Goal: Task Accomplishment & Management: Use online tool/utility

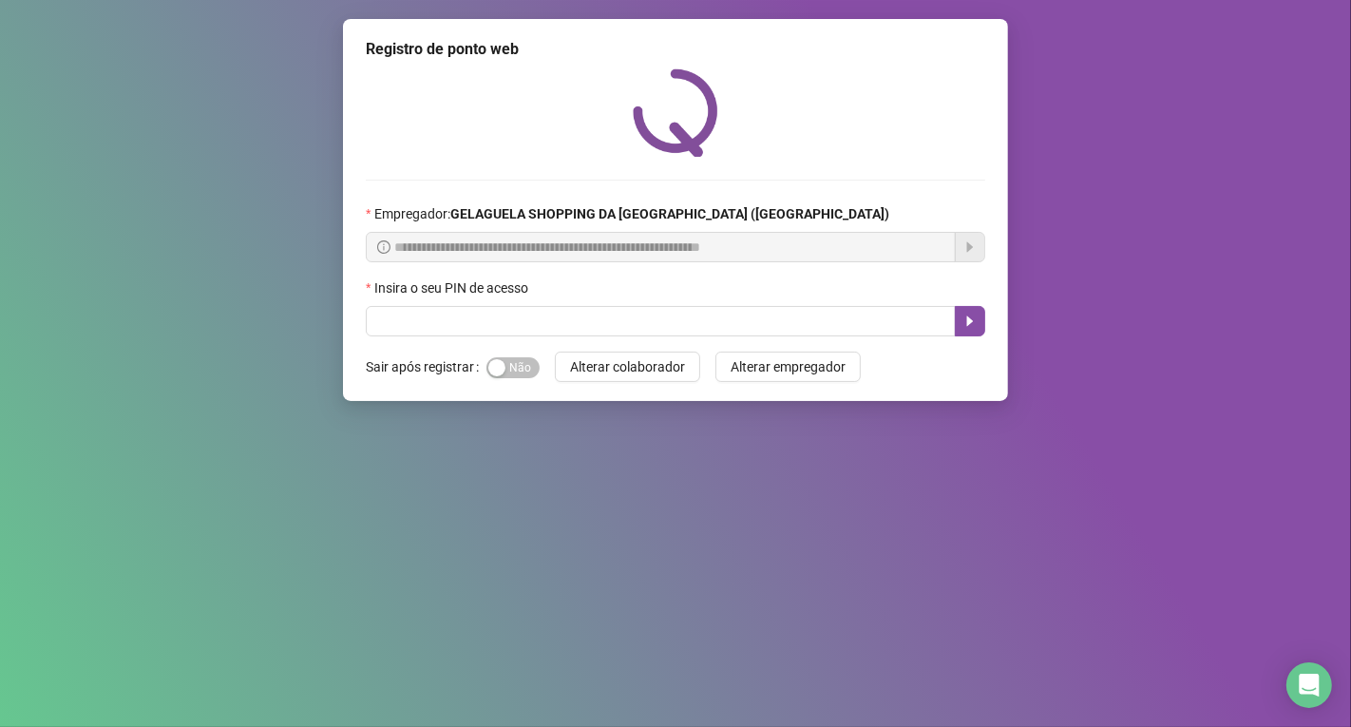
drag, startPoint x: 415, startPoint y: 767, endPoint x: 1251, endPoint y: 539, distance: 866.6
drag, startPoint x: 1251, startPoint y: 539, endPoint x: 392, endPoint y: 316, distance: 886.9
click at [392, 316] on input "text" at bounding box center [661, 321] width 590 height 30
type input "*****"
click at [975, 314] on button "button" at bounding box center [970, 321] width 30 height 30
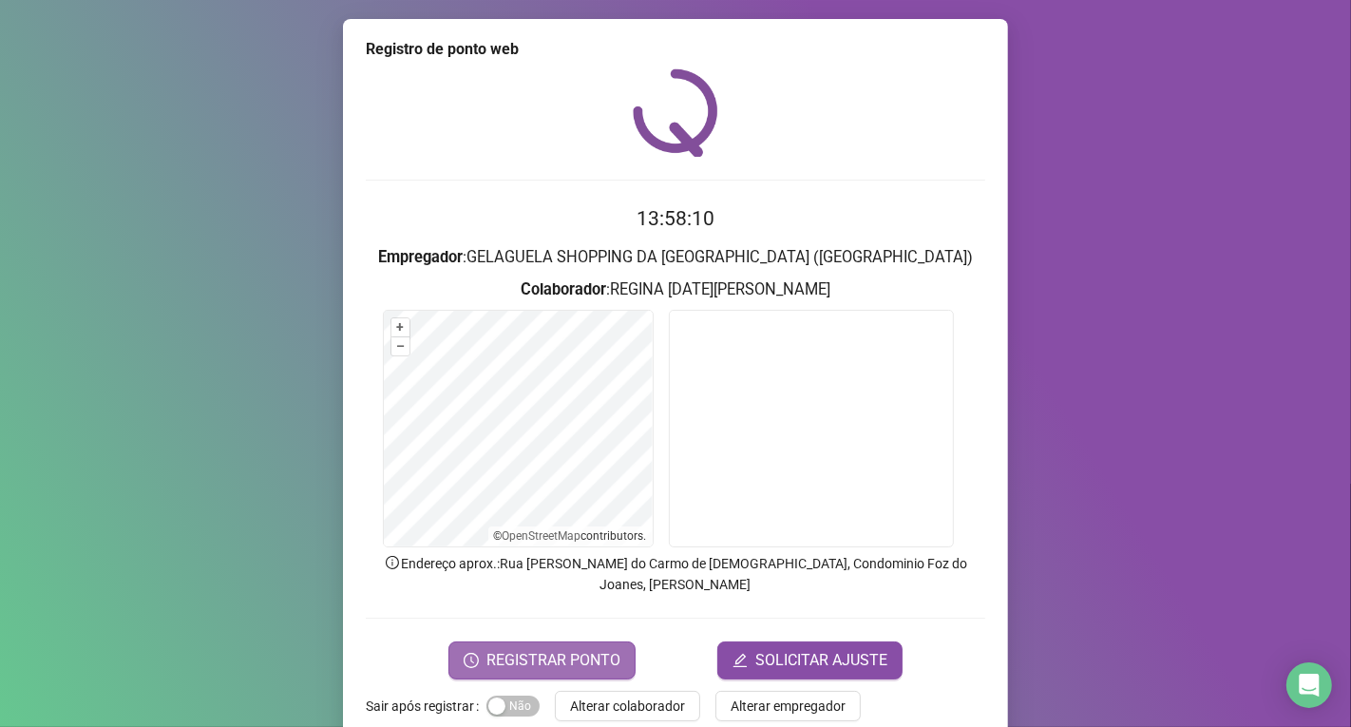
click at [570, 649] on span "REGISTRAR PONTO" at bounding box center [553, 660] width 134 height 23
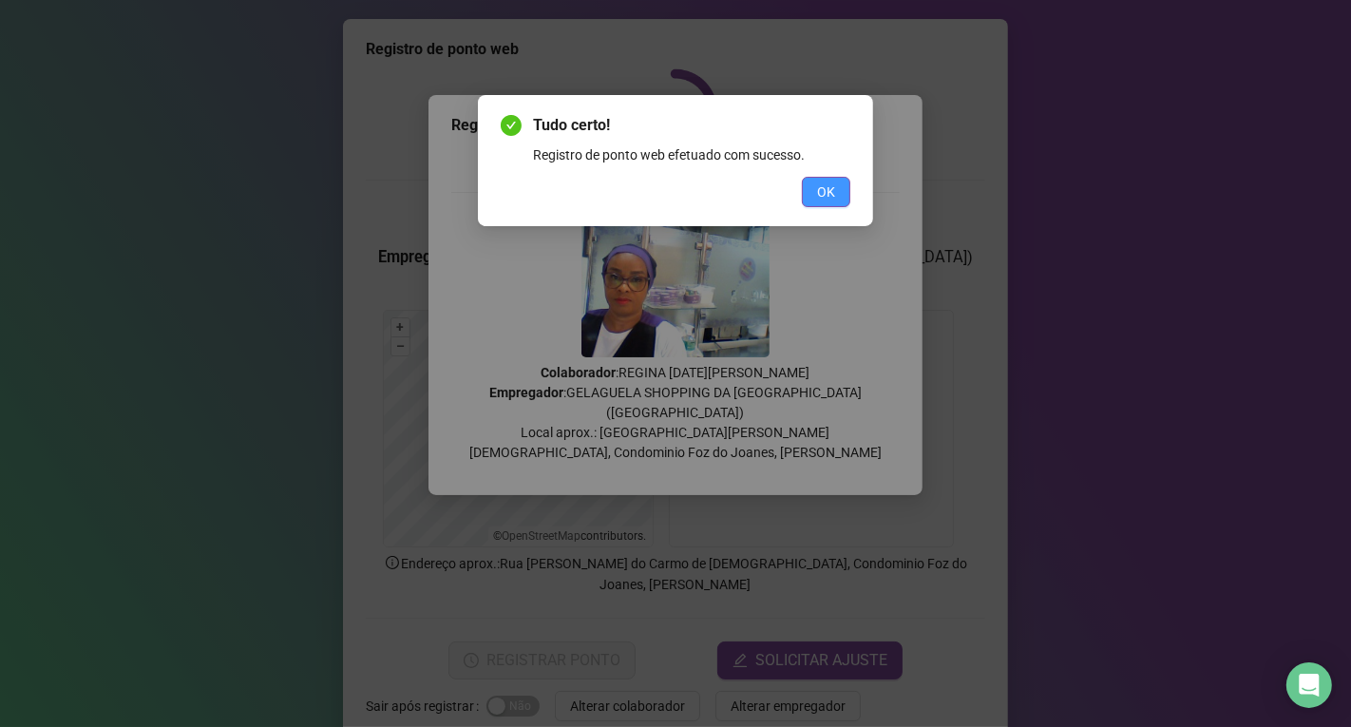
click at [818, 192] on span "OK" at bounding box center [826, 191] width 18 height 21
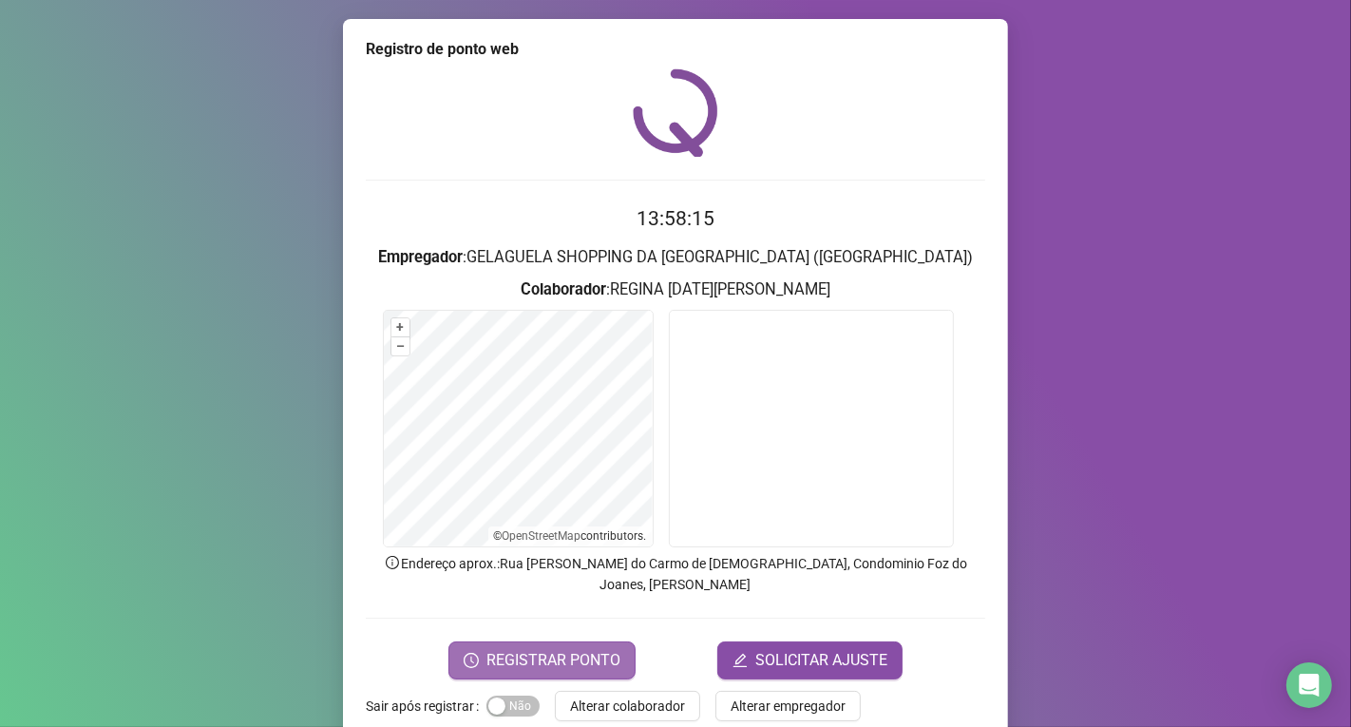
click at [570, 649] on span "REGISTRAR PONTO" at bounding box center [553, 660] width 134 height 23
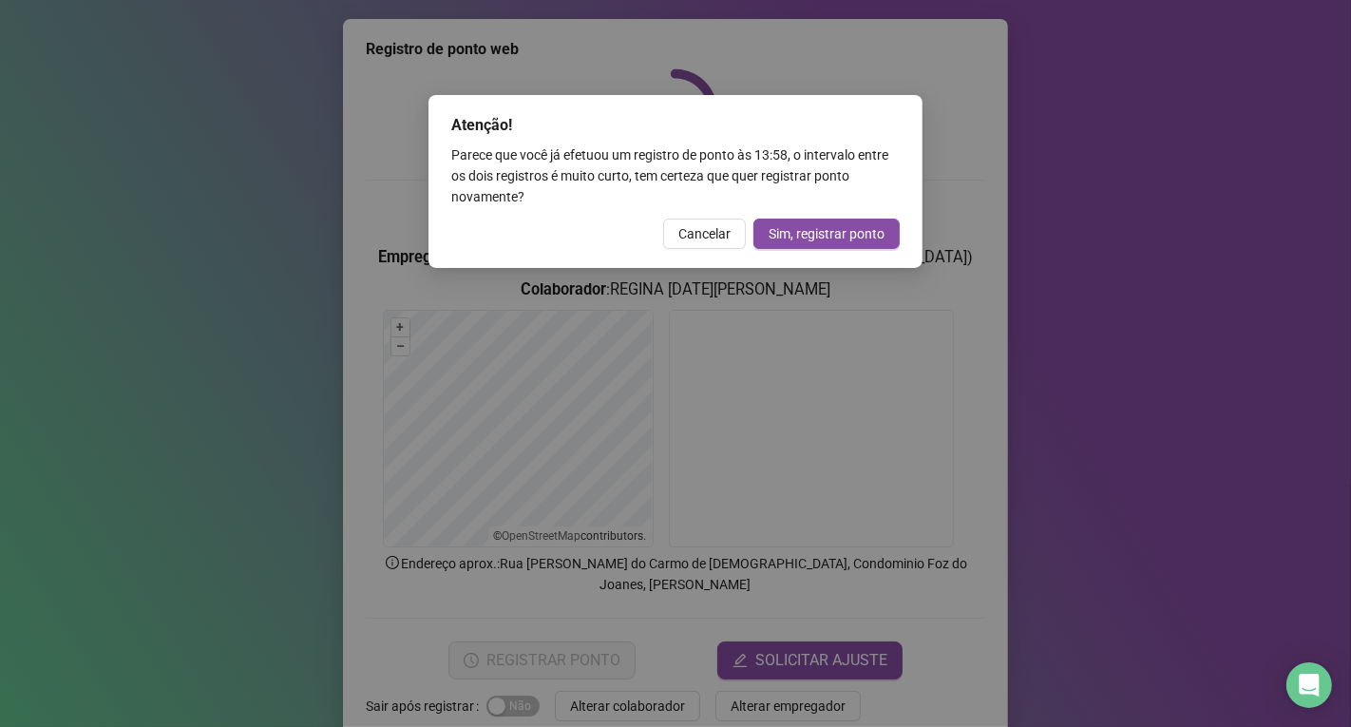
click at [716, 234] on span "Cancelar" at bounding box center [704, 233] width 52 height 21
click at [716, 234] on div "Atenção! Parece que você já efetuou um registro de ponto às 13:58 , o intervalo…" at bounding box center [675, 363] width 1351 height 727
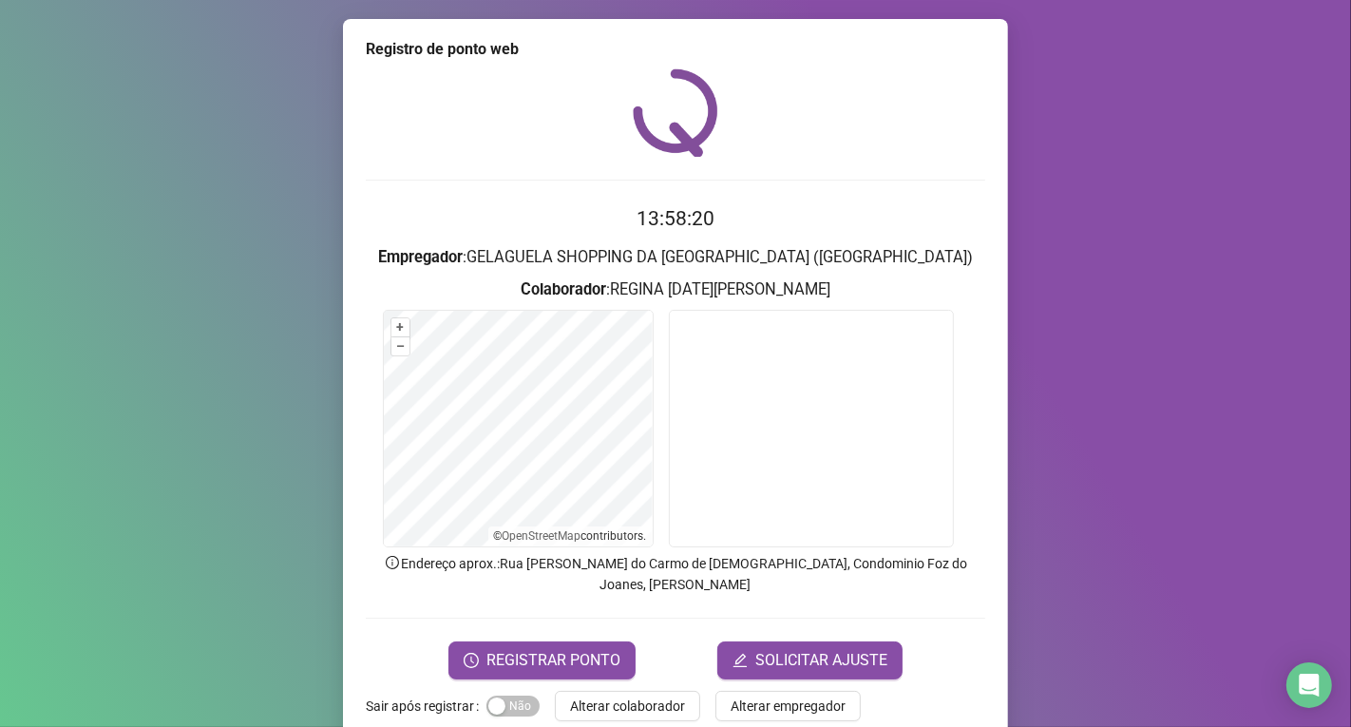
drag, startPoint x: 593, startPoint y: 680, endPoint x: 581, endPoint y: 653, distance: 28.9
click at [594, 695] on span "Alterar colaborador" at bounding box center [627, 705] width 115 height 21
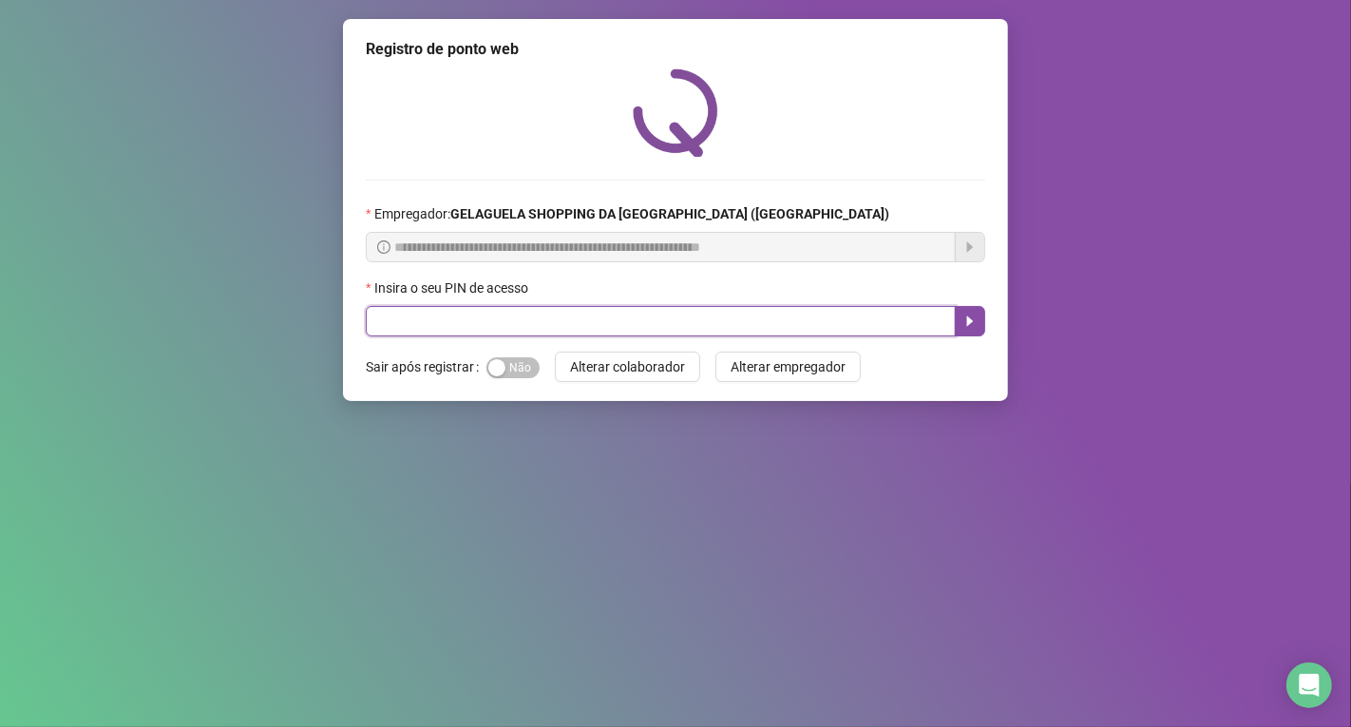
click at [685, 332] on input "text" at bounding box center [661, 321] width 590 height 30
type input "*****"
click at [980, 317] on button "button" at bounding box center [970, 321] width 30 height 30
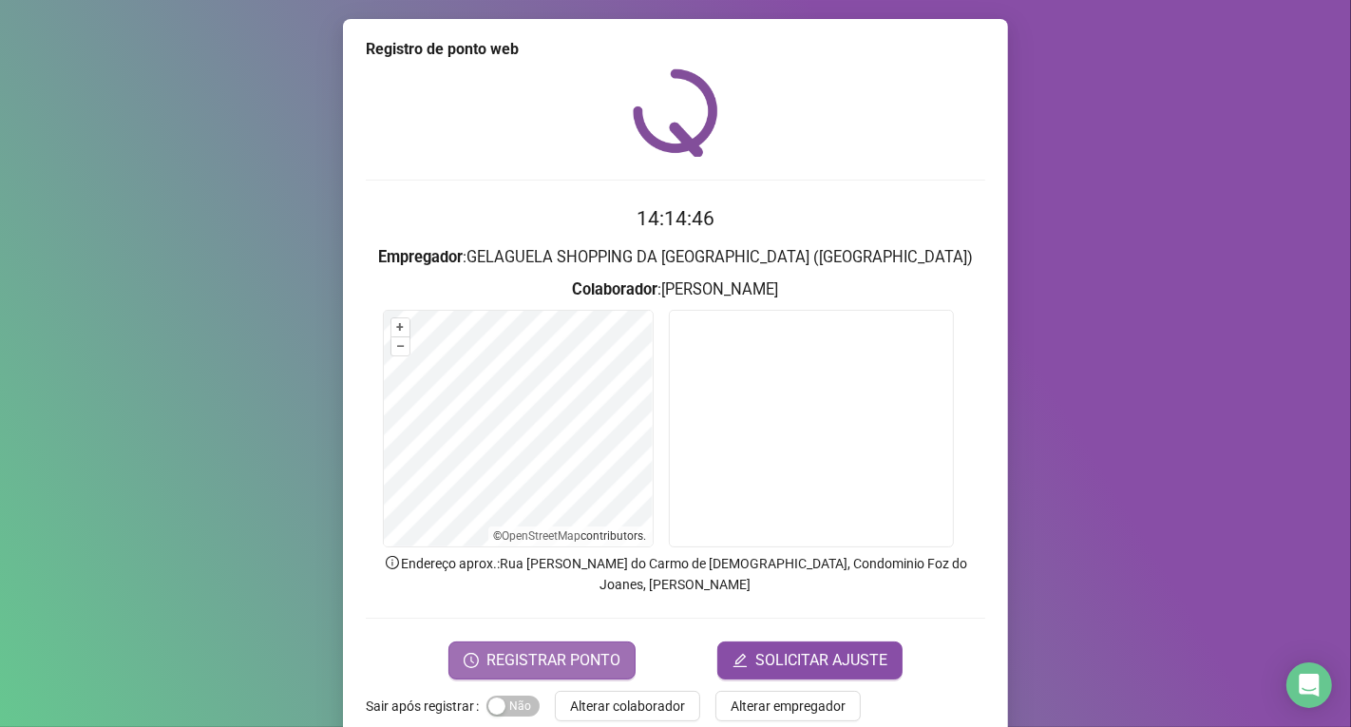
click at [504, 649] on span "REGISTRAR PONTO" at bounding box center [553, 660] width 134 height 23
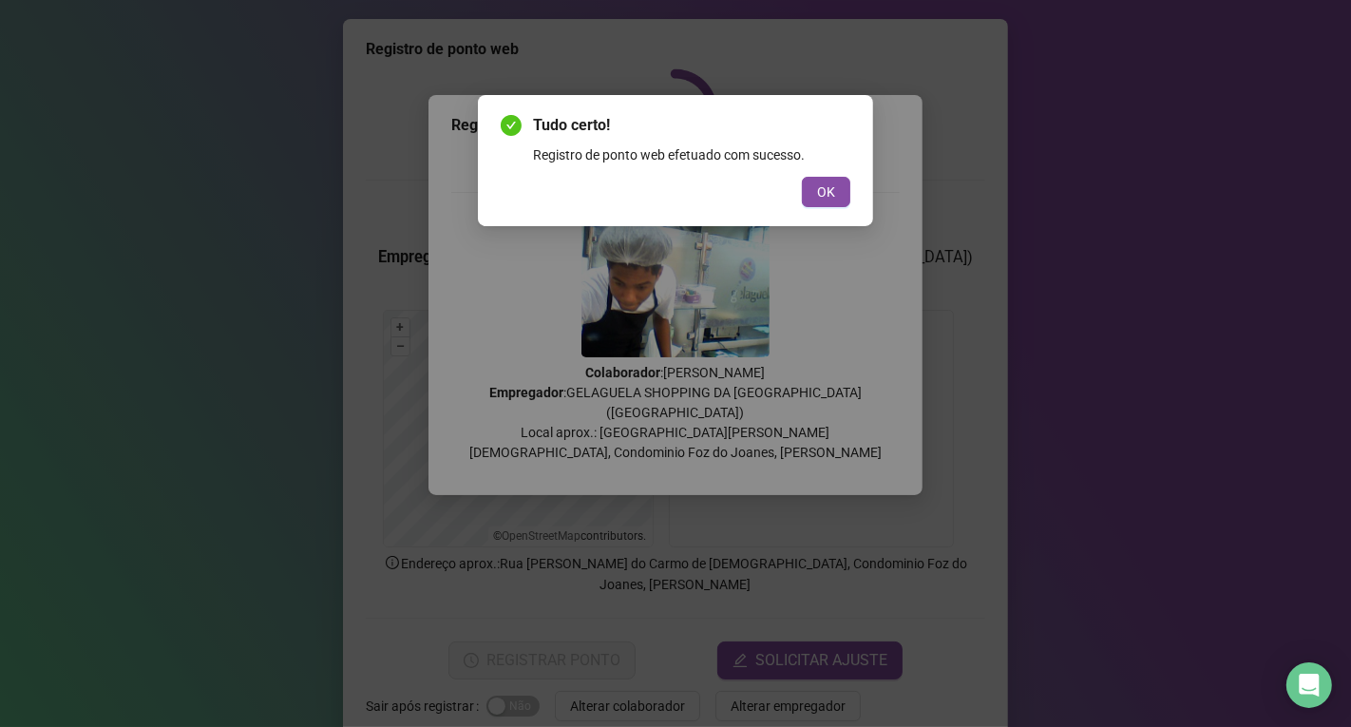
click at [804, 206] on div "OK" at bounding box center [676, 192] width 350 height 30
click at [819, 169] on div "Tudo certo! Registro de ponto web efetuado com sucesso. OK" at bounding box center [676, 160] width 350 height 93
click at [810, 185] on button "OK" at bounding box center [826, 192] width 48 height 30
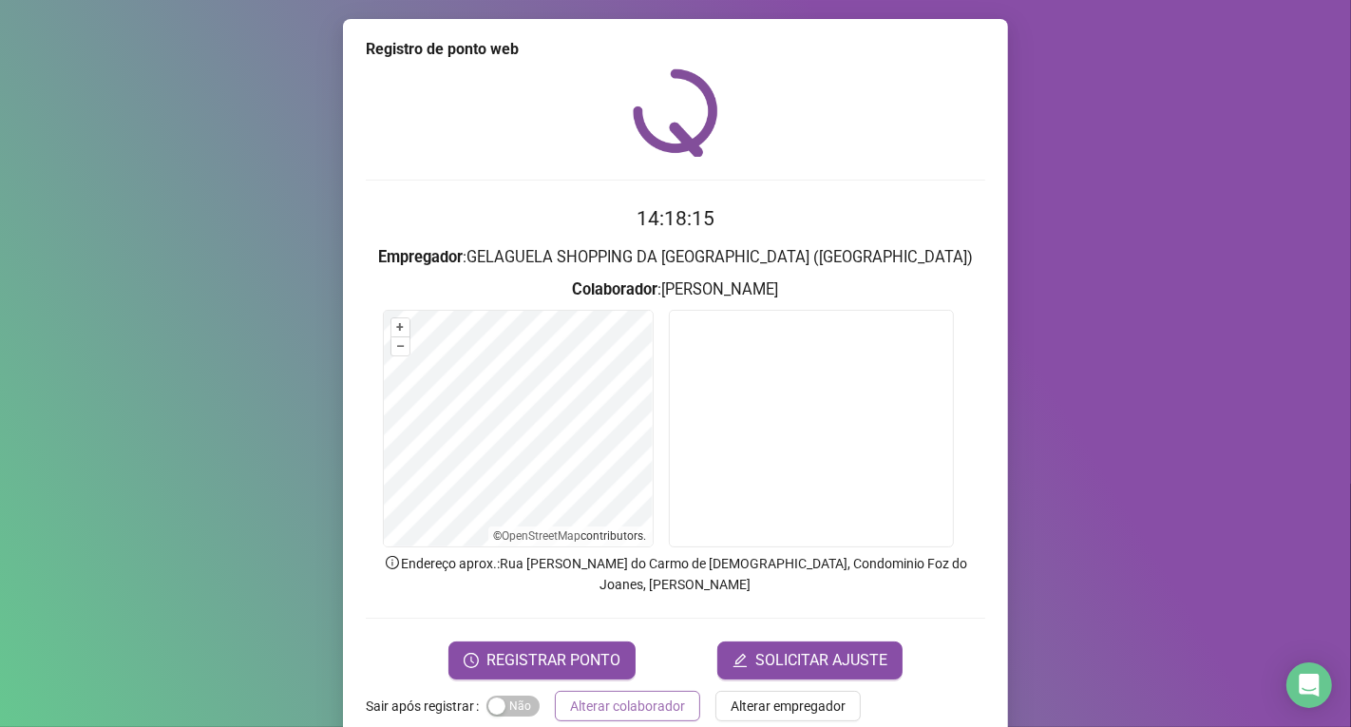
click at [661, 695] on span "Alterar colaborador" at bounding box center [627, 705] width 115 height 21
click at [661, 684] on div "Registro de ponto web 14:18:15 Empregador : GELAGUELA SHOPPING DA [GEOGRAPHIC_D…" at bounding box center [675, 363] width 1351 height 727
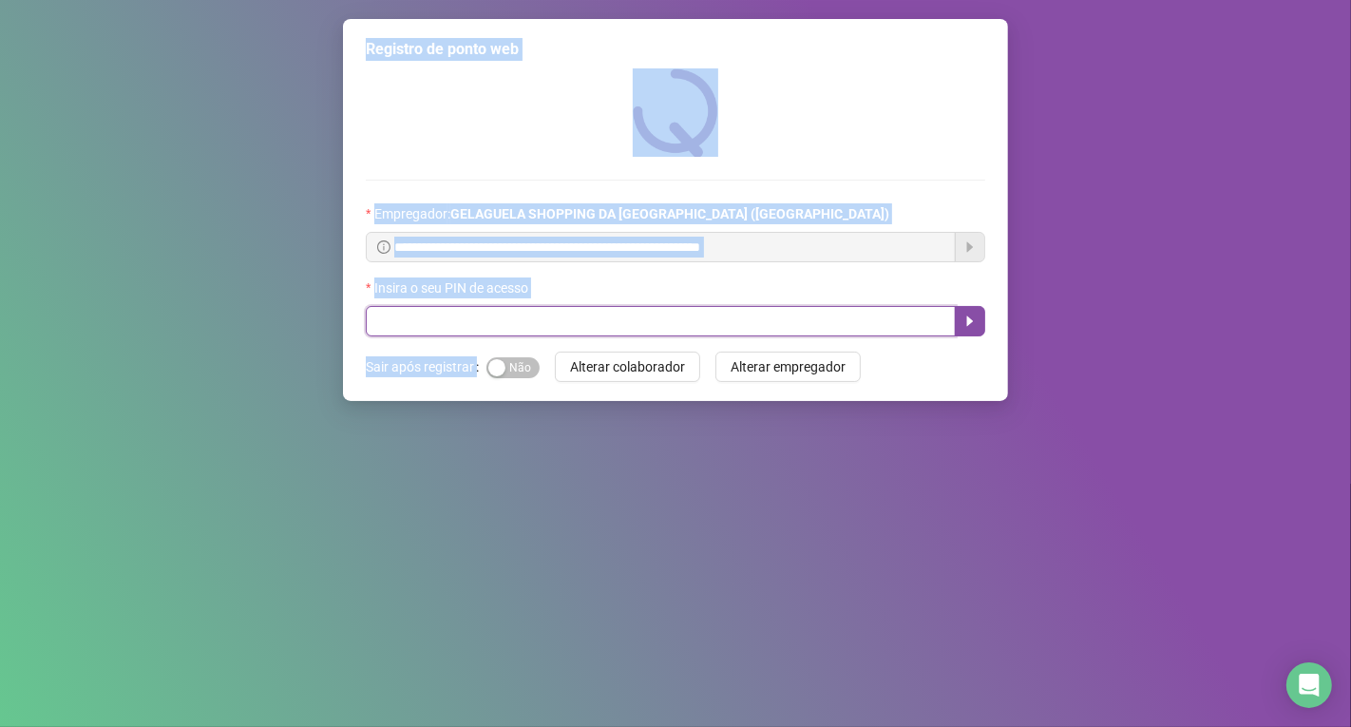
click at [501, 330] on input "text" at bounding box center [661, 321] width 590 height 30
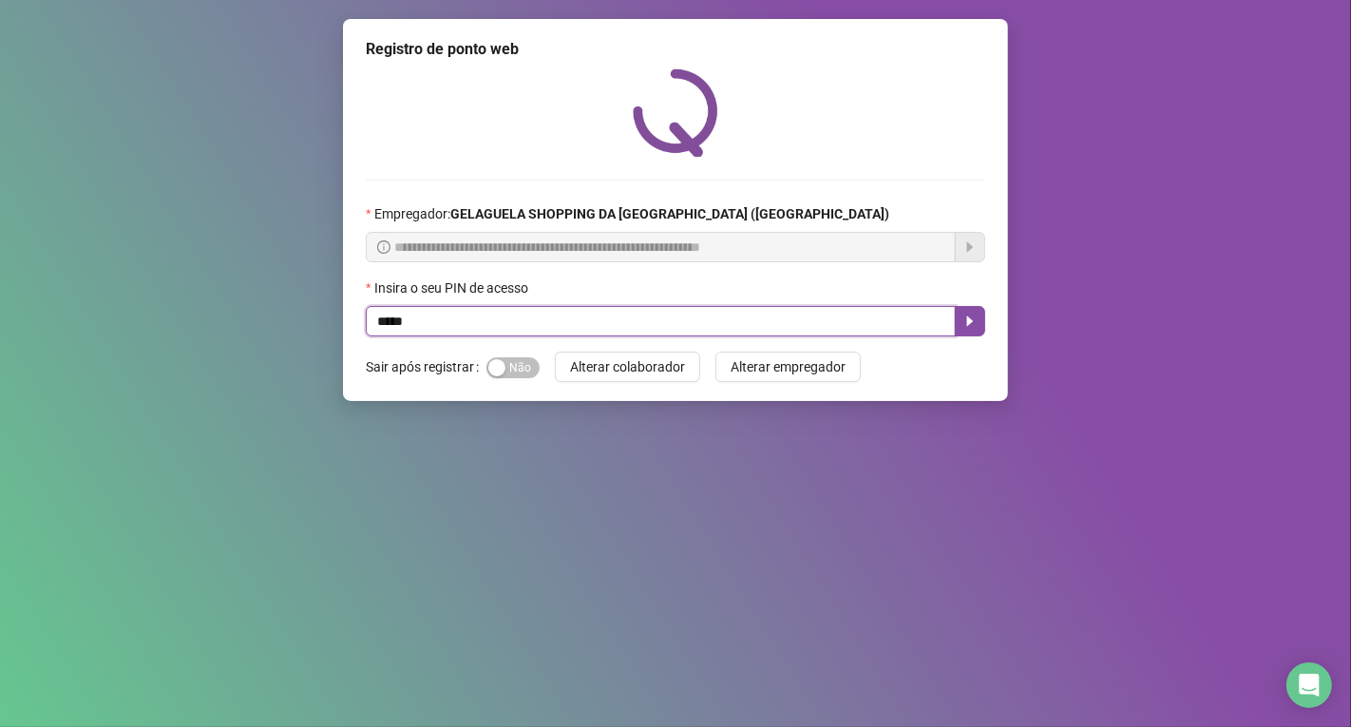
type input "*****"
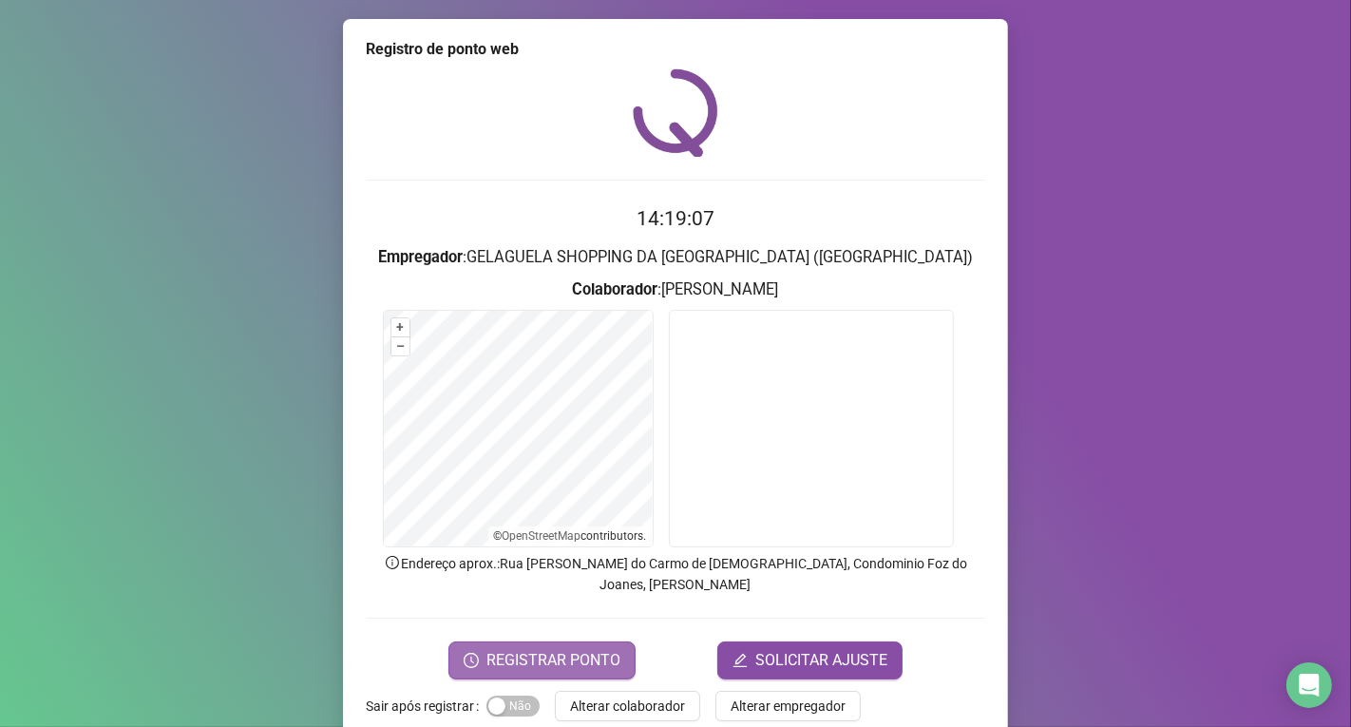
click at [539, 649] on span "REGISTRAR PONTO" at bounding box center [553, 660] width 134 height 23
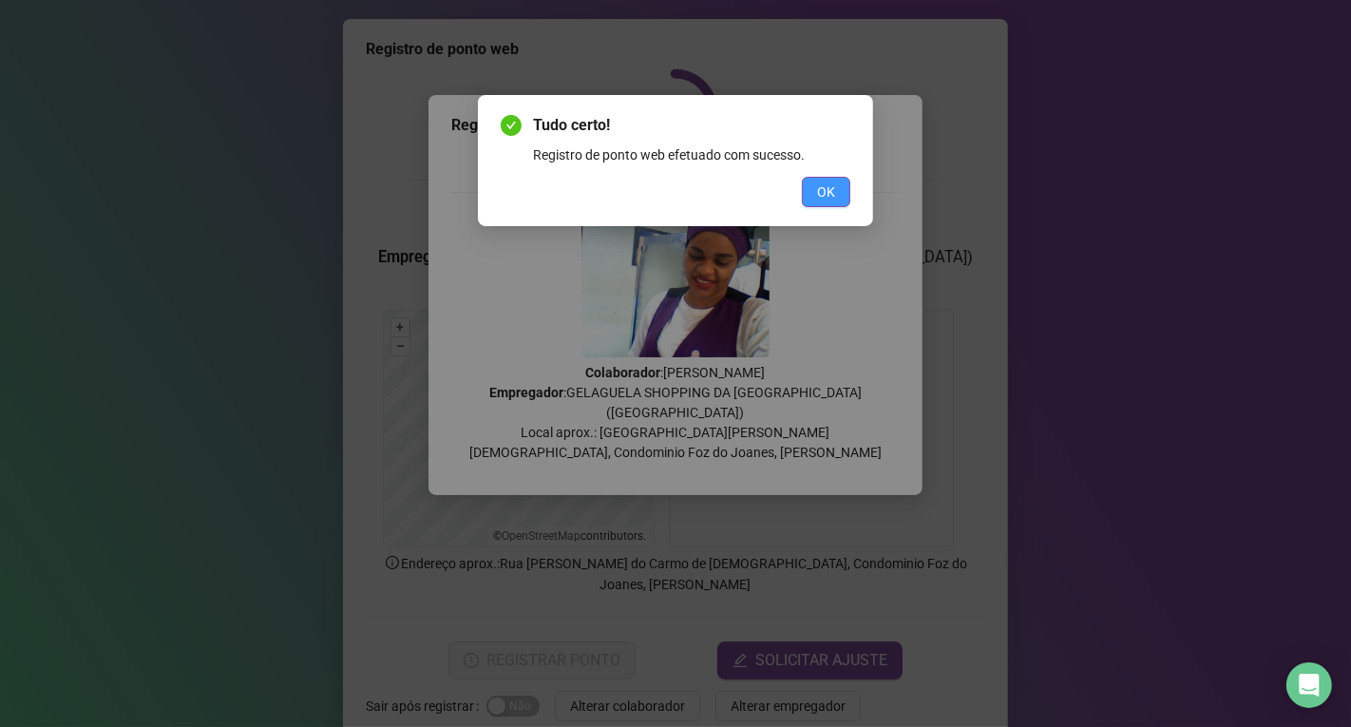
click at [823, 184] on span "OK" at bounding box center [826, 191] width 18 height 21
click at [823, 184] on div "Tudo certo! Registro de ponto web efetuado com sucesso. OK" at bounding box center [675, 363] width 1351 height 727
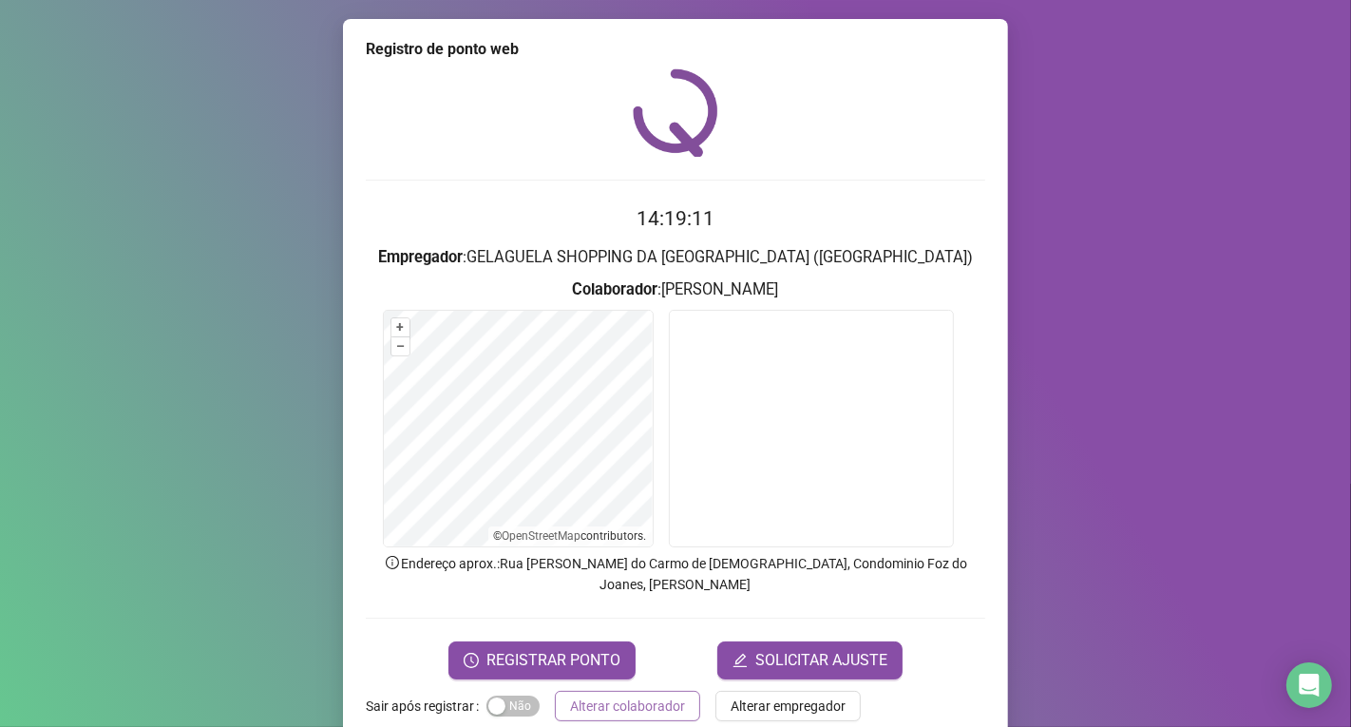
click at [621, 695] on span "Alterar colaborador" at bounding box center [627, 705] width 115 height 21
